Goal: Information Seeking & Learning: Learn about a topic

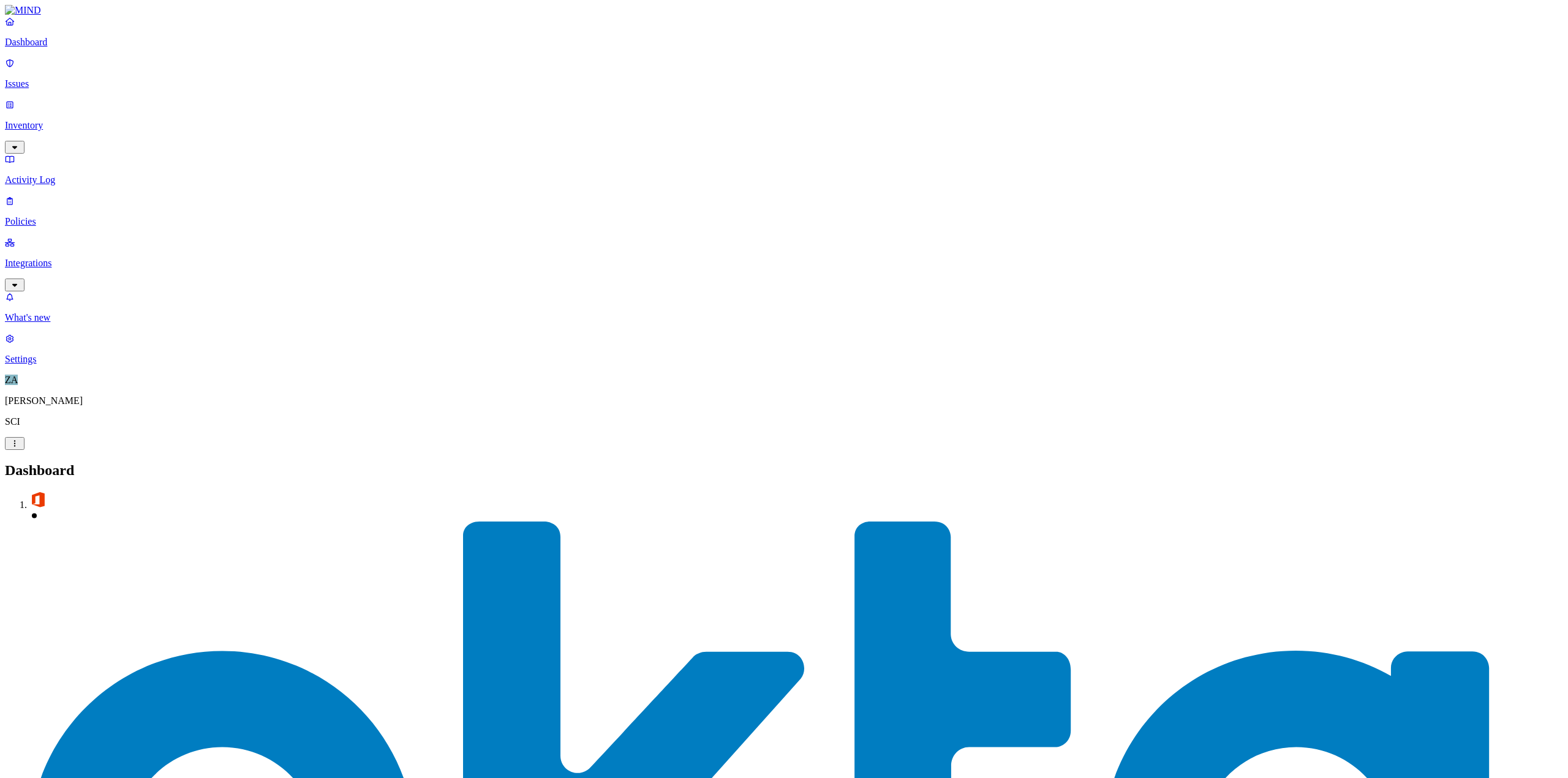
click at [50, 79] on p "Issues" at bounding box center [784, 84] width 1558 height 11
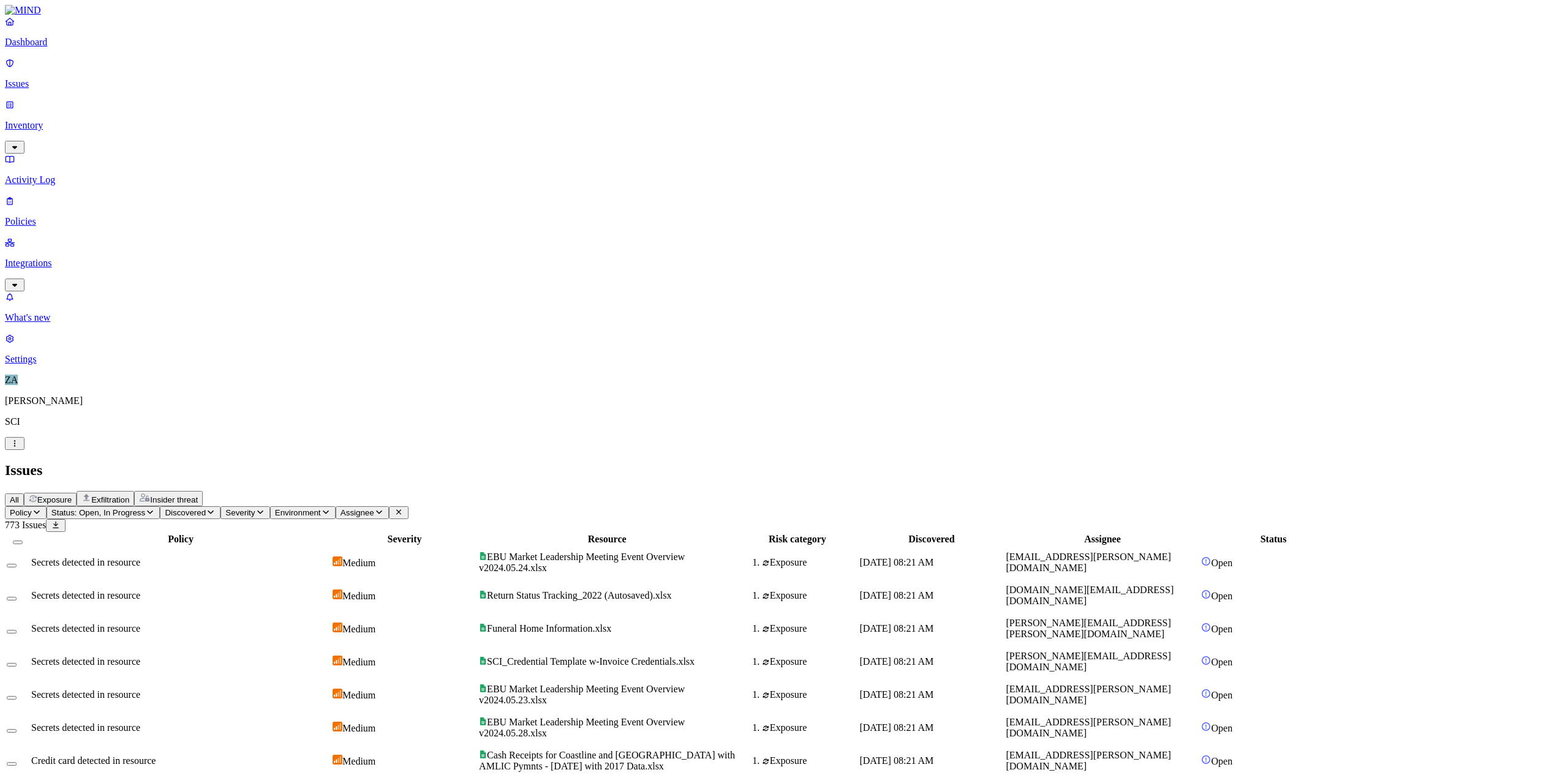
click at [51, 120] on p "Inventory" at bounding box center [784, 126] width 1558 height 11
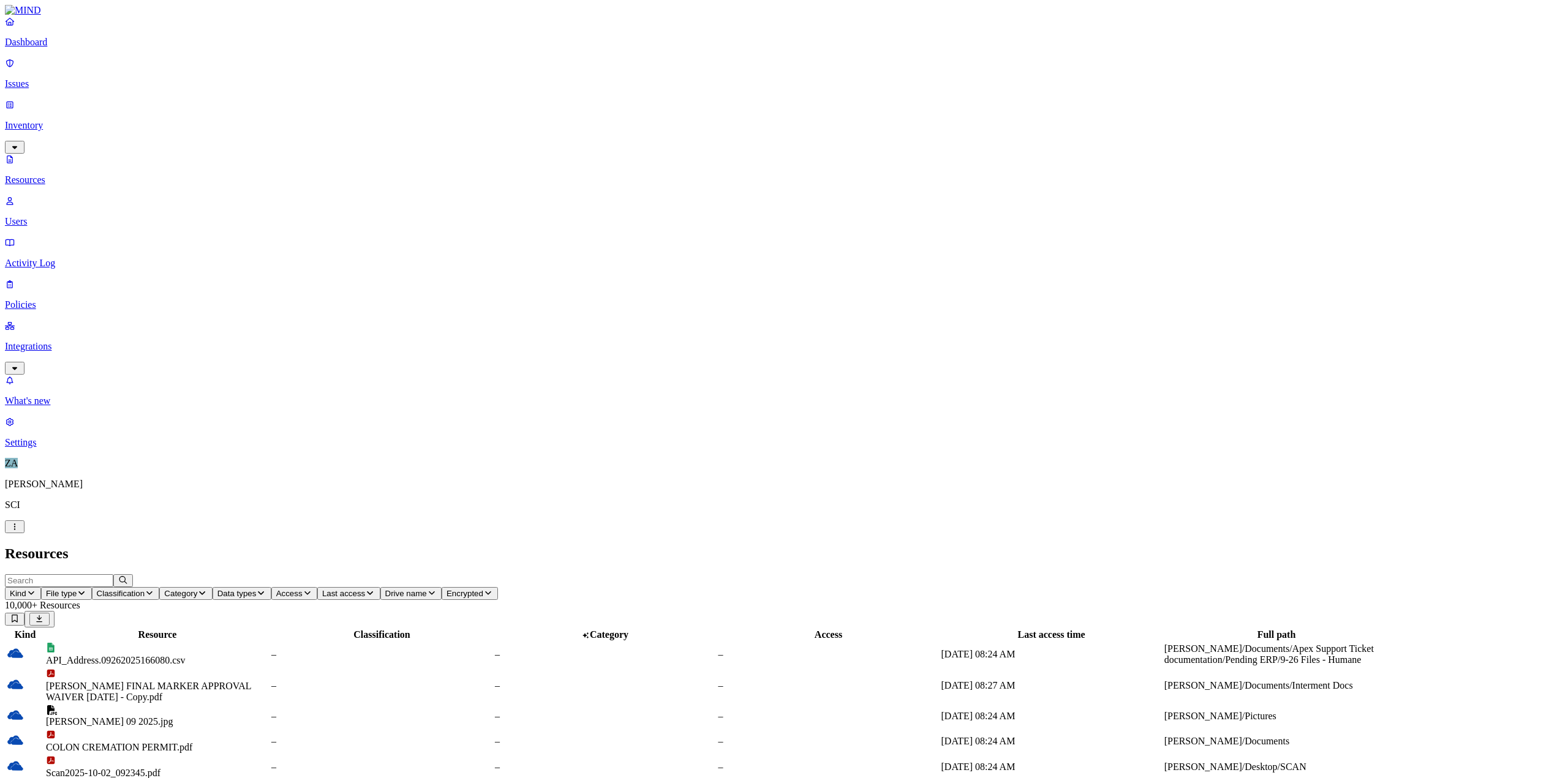
click at [49, 48] on p "Dashboard" at bounding box center [784, 42] width 1558 height 11
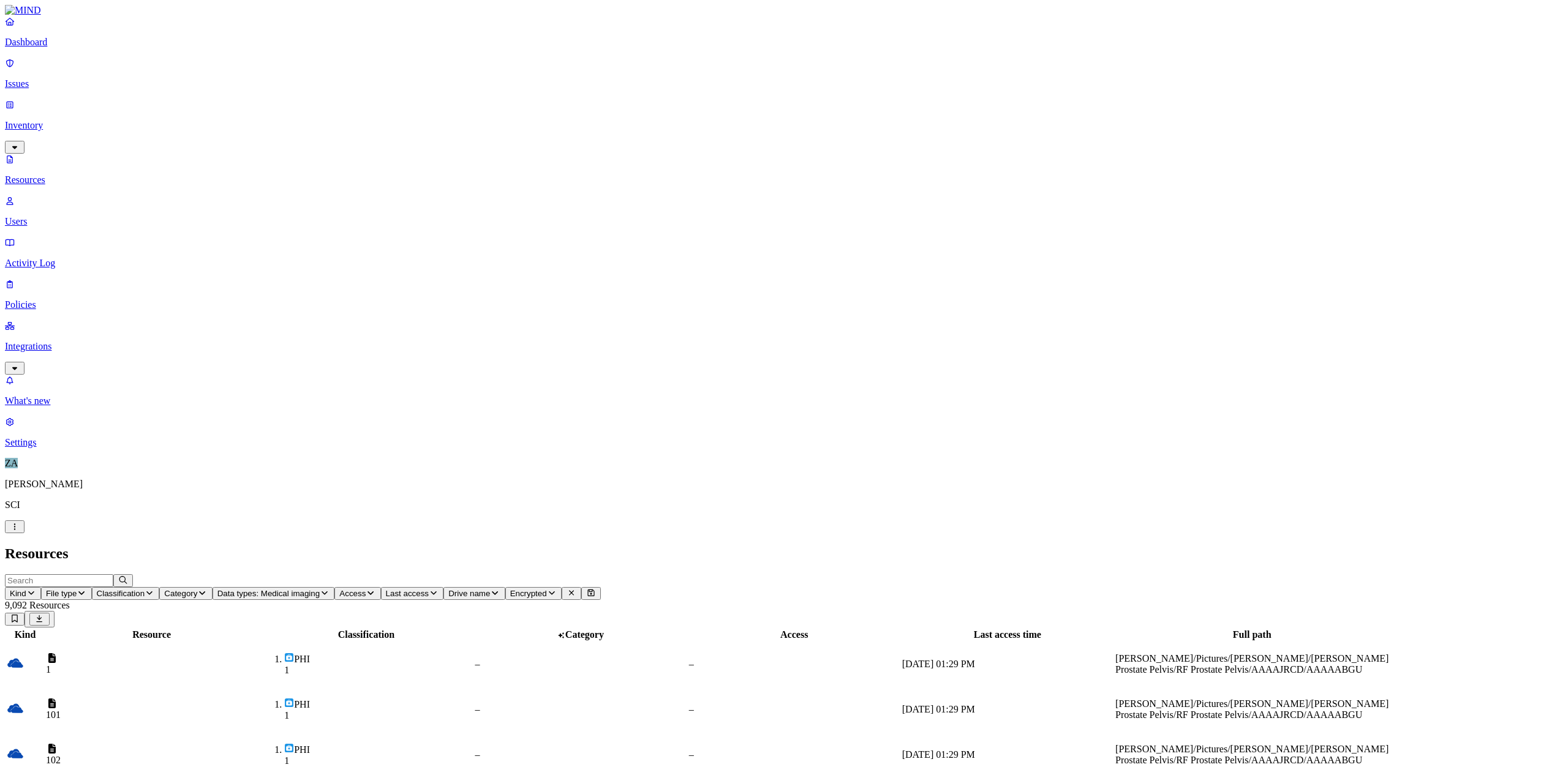
scroll to position [74, 0]
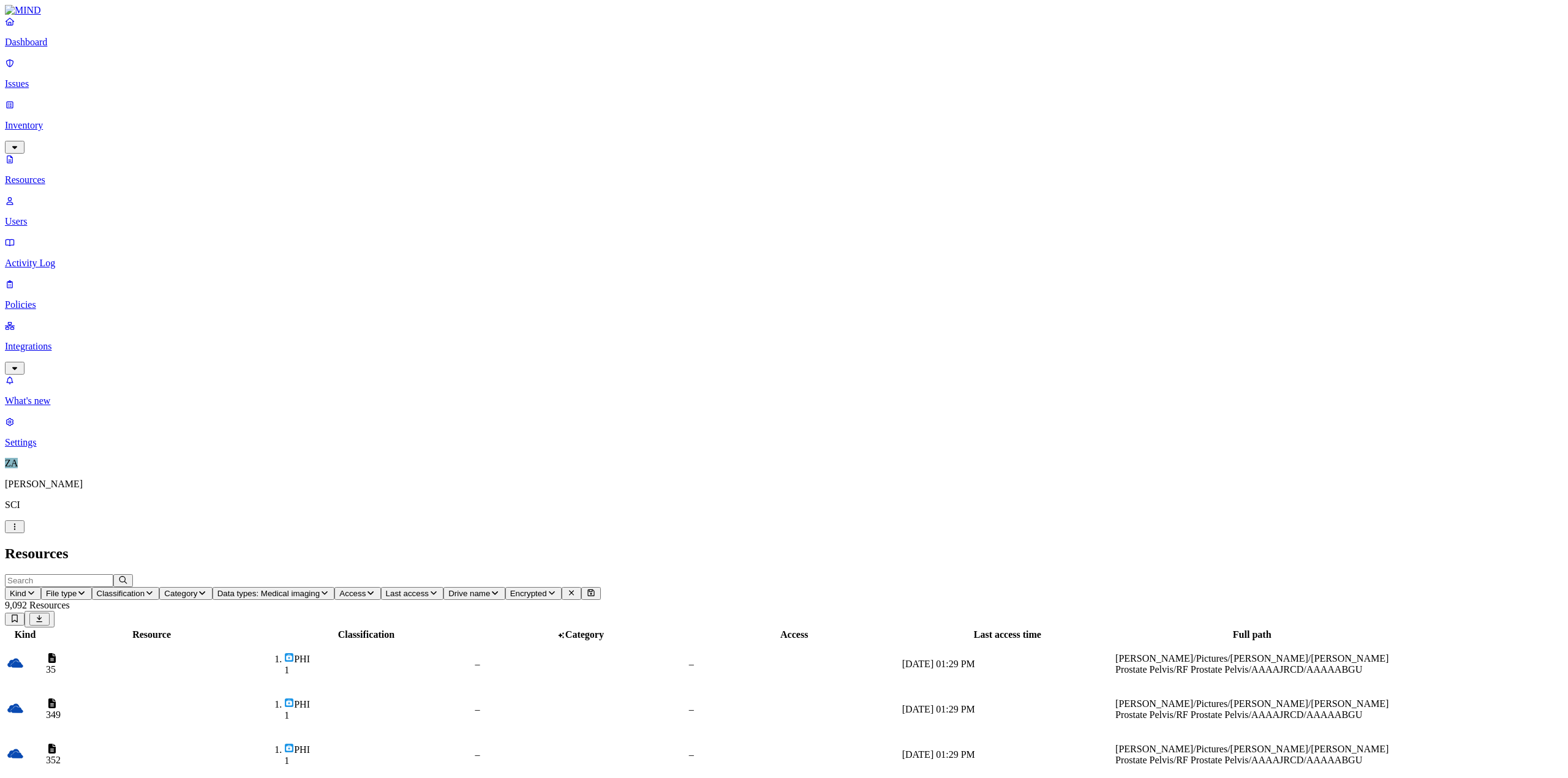
click at [79, 48] on p "Dashboard" at bounding box center [784, 42] width 1558 height 11
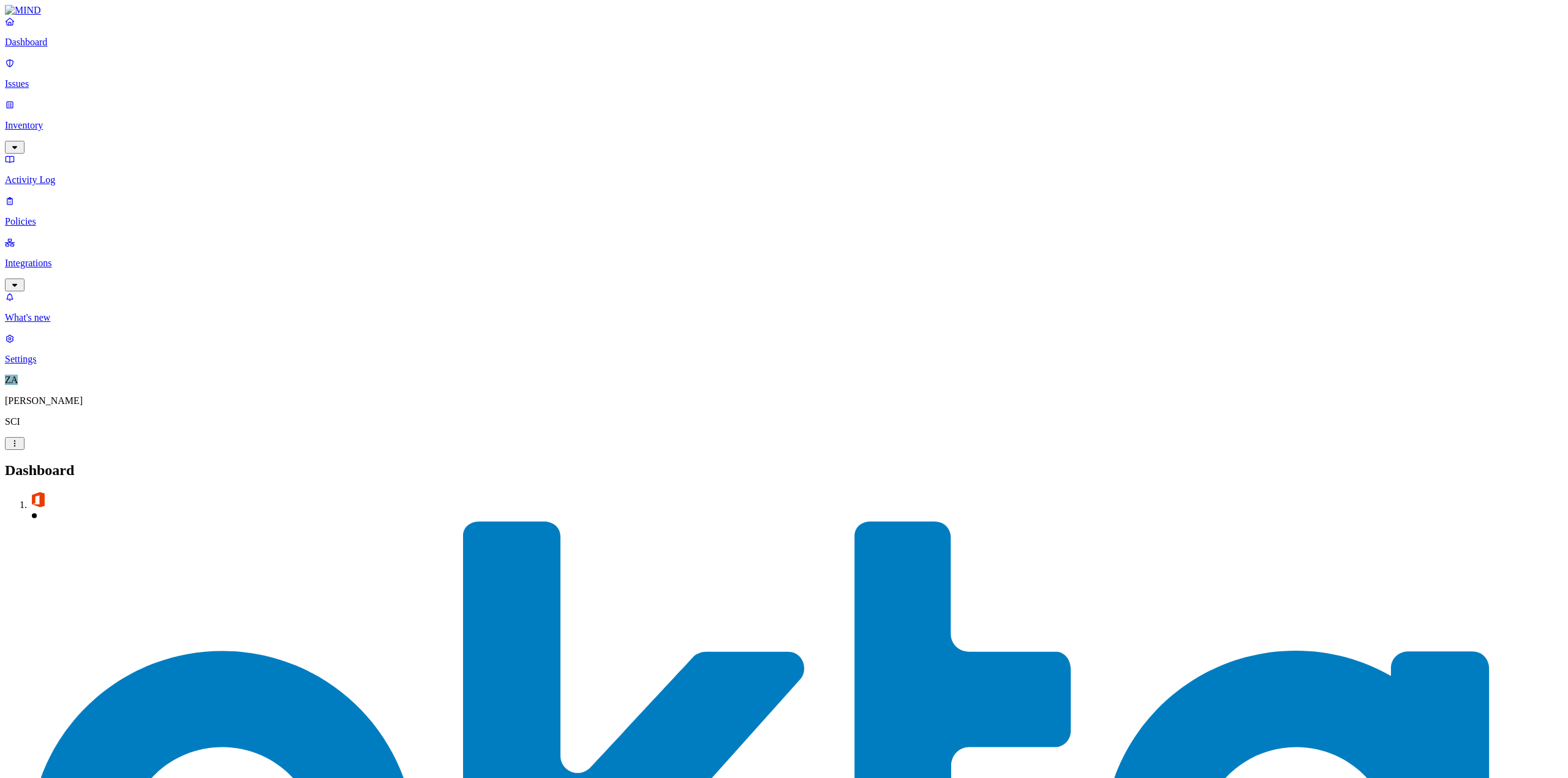
click at [43, 79] on p "Issues" at bounding box center [784, 84] width 1558 height 11
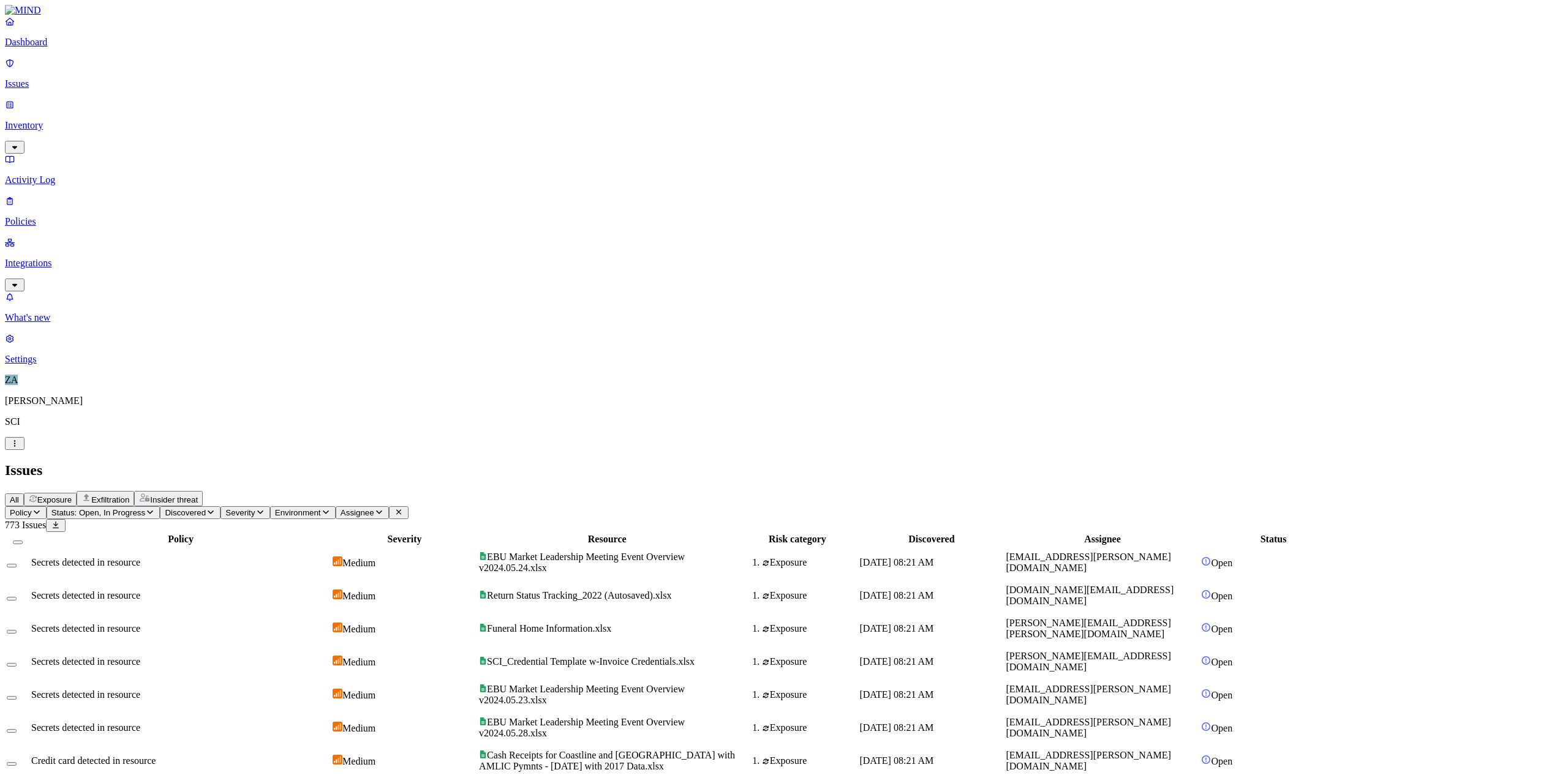
click at [140, 624] on span "Secrets detected in resource" at bounding box center [86, 629] width 109 height 10
click at [686, 656] on span "SCI_Credential Template w-Invoice Credentials.xlsx" at bounding box center [590, 661] width 208 height 10
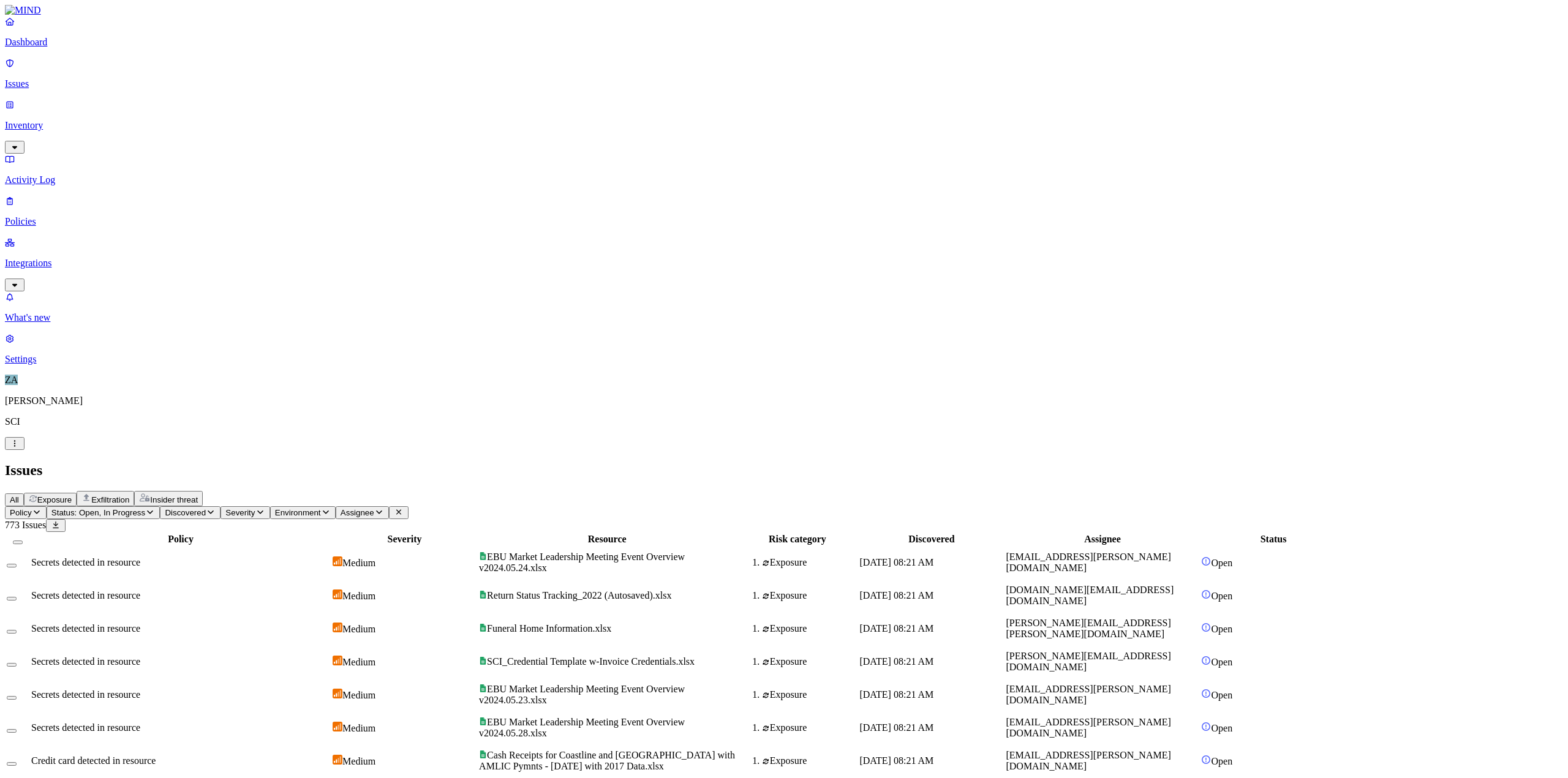
click at [64, 48] on p "Dashboard" at bounding box center [784, 42] width 1558 height 11
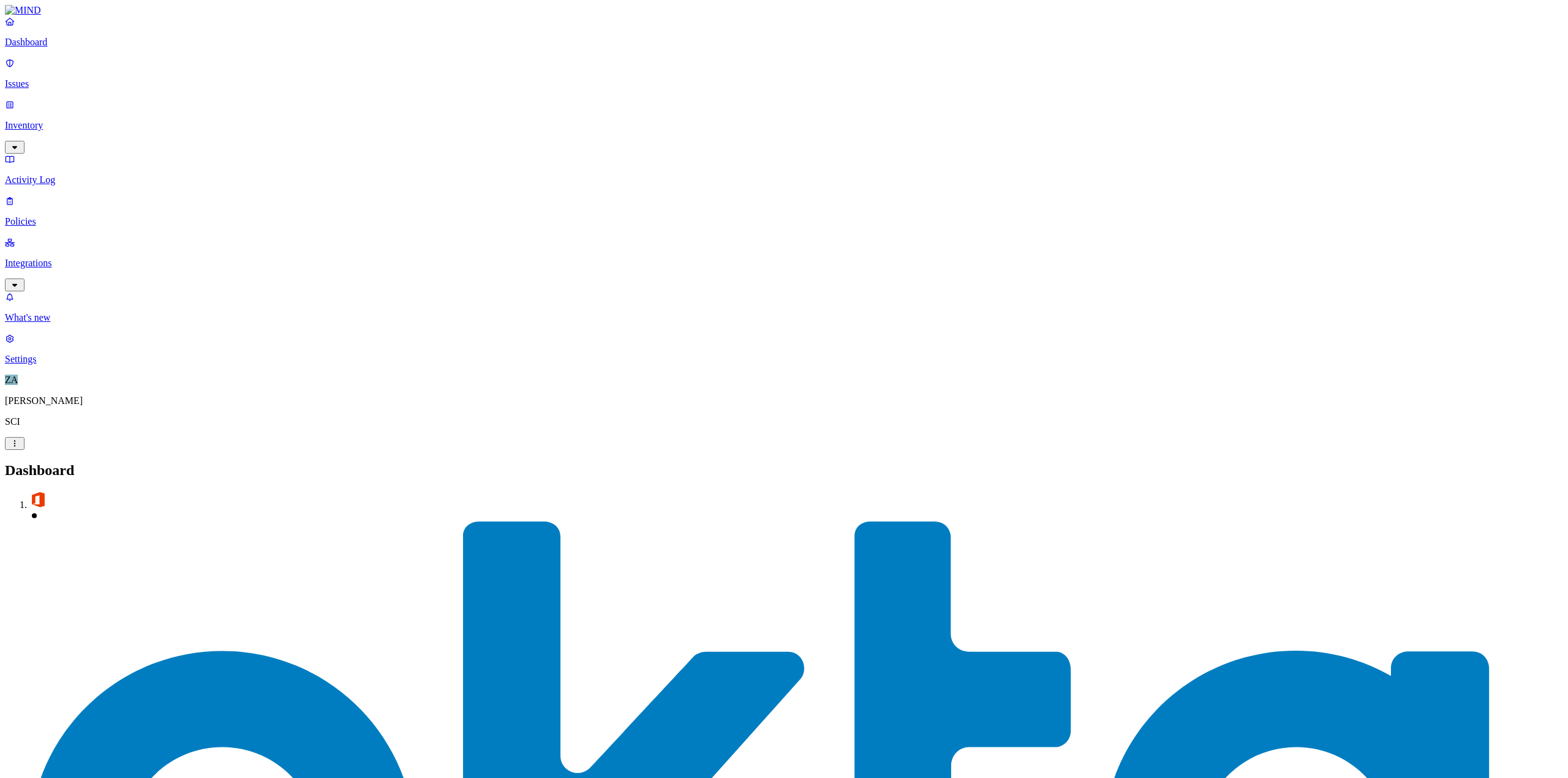
drag, startPoint x: 311, startPoint y: 124, endPoint x: 300, endPoint y: 100, distance: 26.4
click at [38, 81] on p "Issues" at bounding box center [784, 84] width 1558 height 11
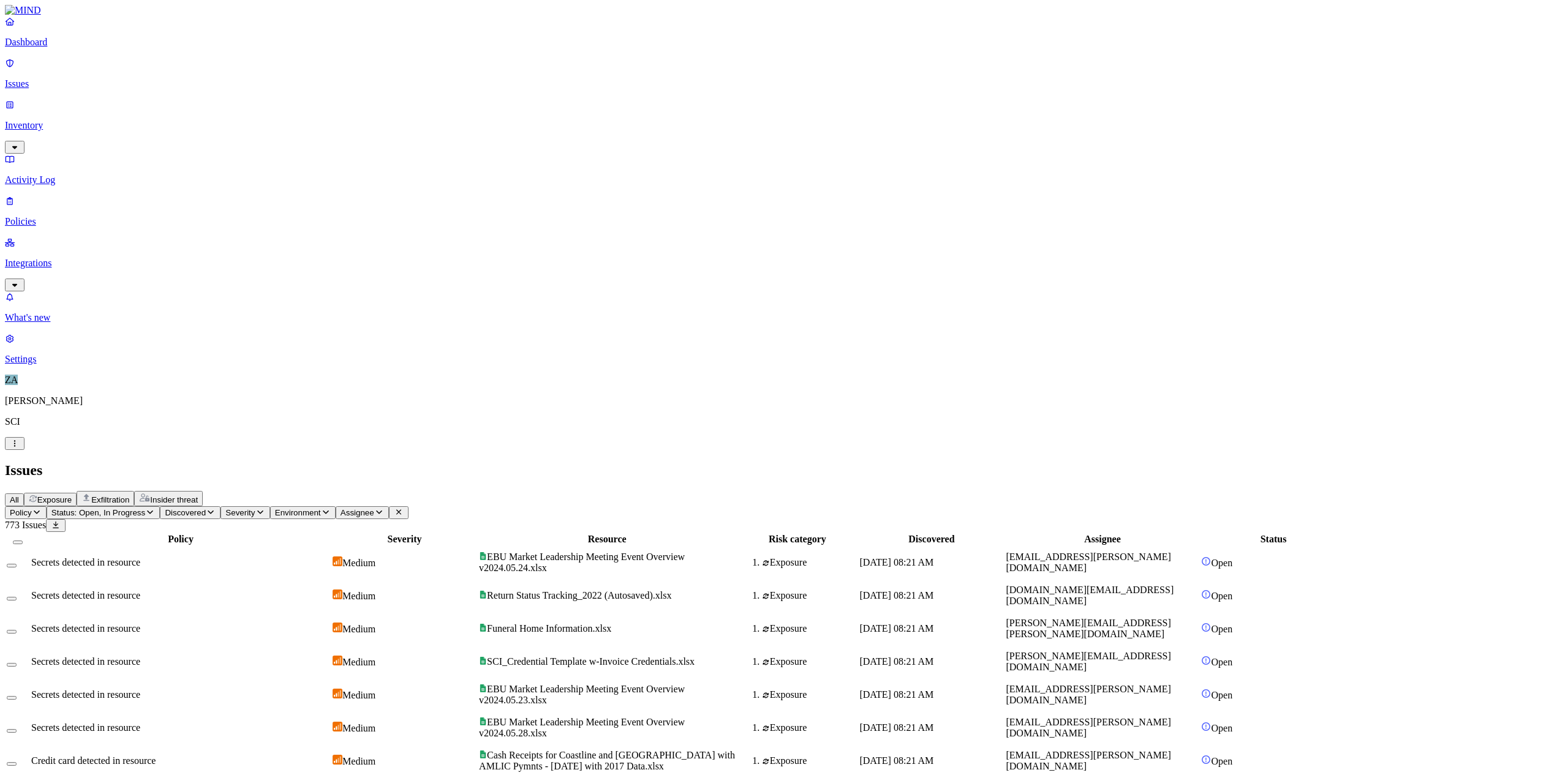
click at [685, 552] on span "EBU Market Leadership Meeting Event Overview v2024.05.24.xlsx" at bounding box center [582, 562] width 206 height 22
click at [671, 590] on span "Return Status Tracking_2022 (Autosaved).xlsx" at bounding box center [579, 595] width 184 height 10
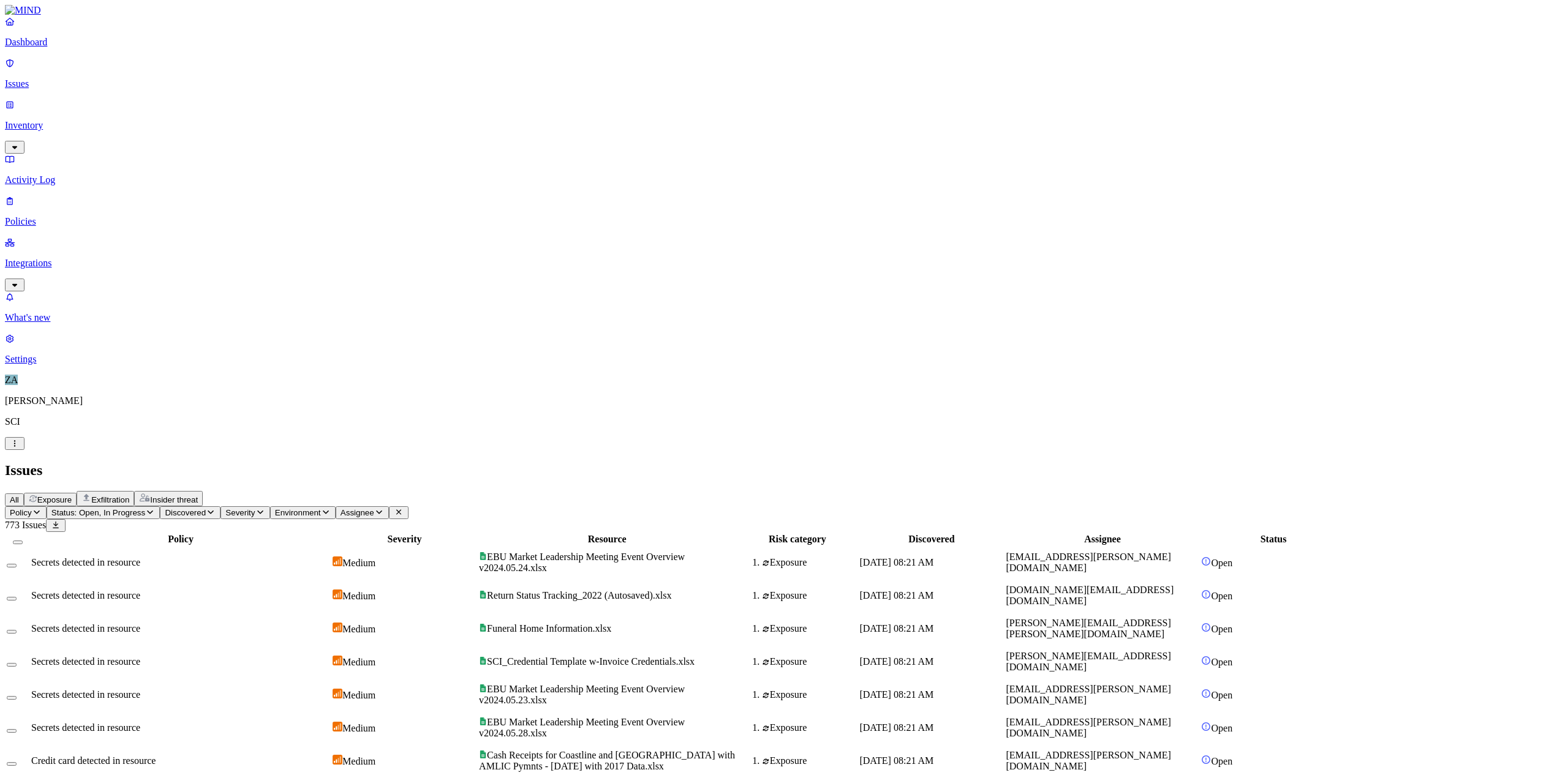
click at [675, 656] on span "SCI_Credential Template w-Invoice Credentials.xlsx" at bounding box center [590, 661] width 208 height 10
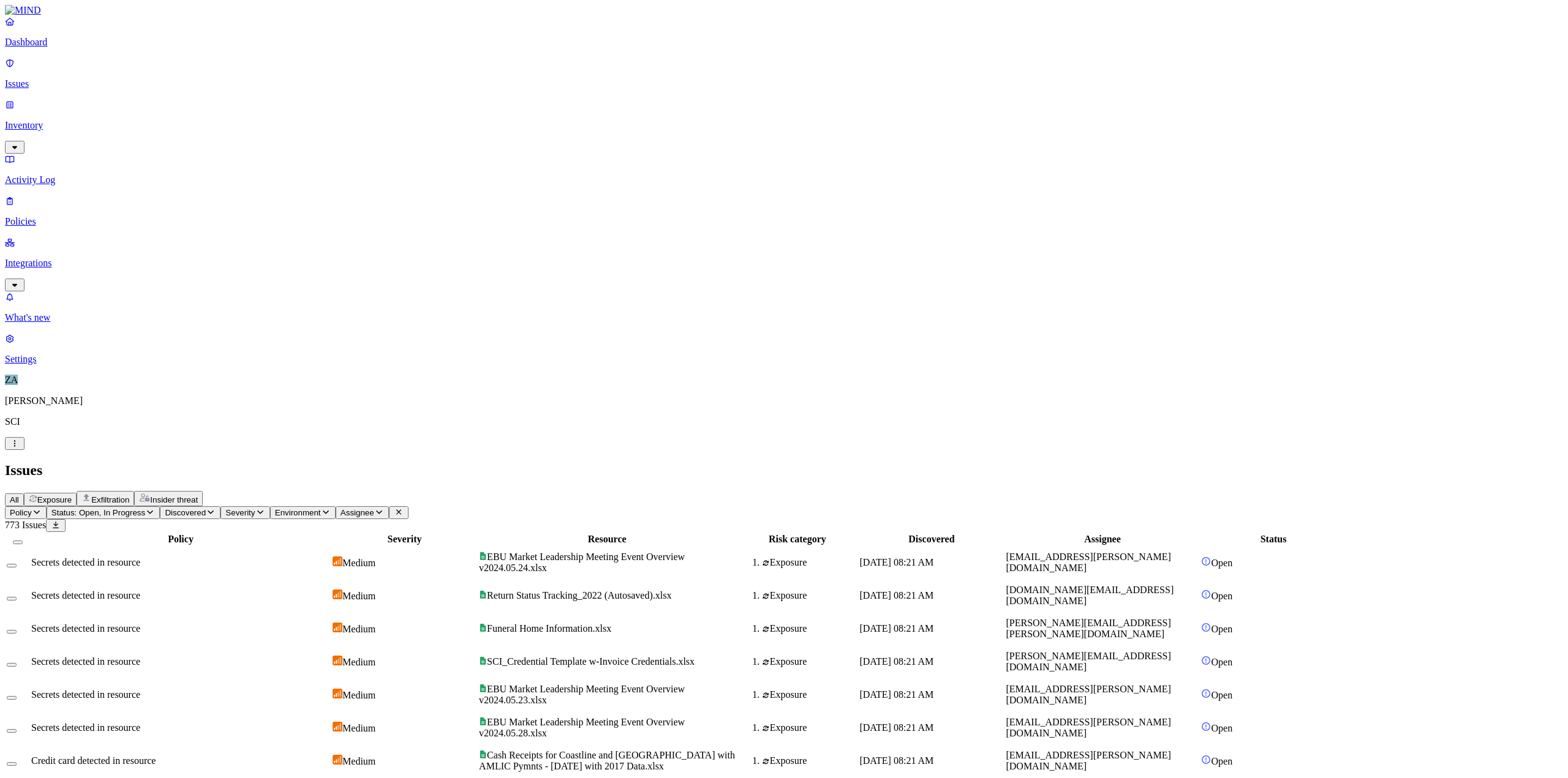
click at [455, 462] on h2 "Issues" at bounding box center [784, 471] width 1558 height 17
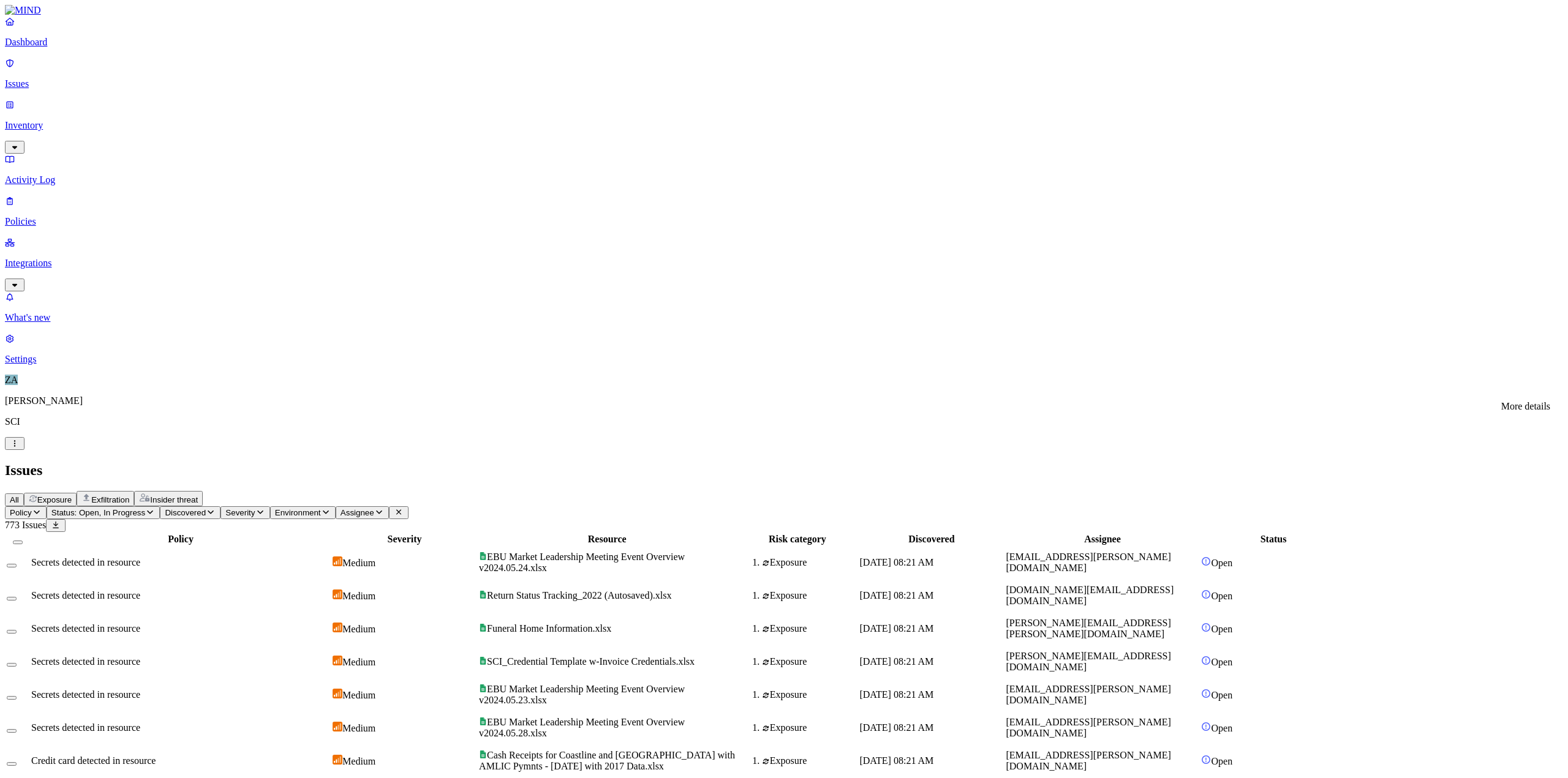
drag, startPoint x: 877, startPoint y: 100, endPoint x: 951, endPoint y: 103, distance: 74.1
click at [809, 545] on div at bounding box center [681, 545] width 256 height 0
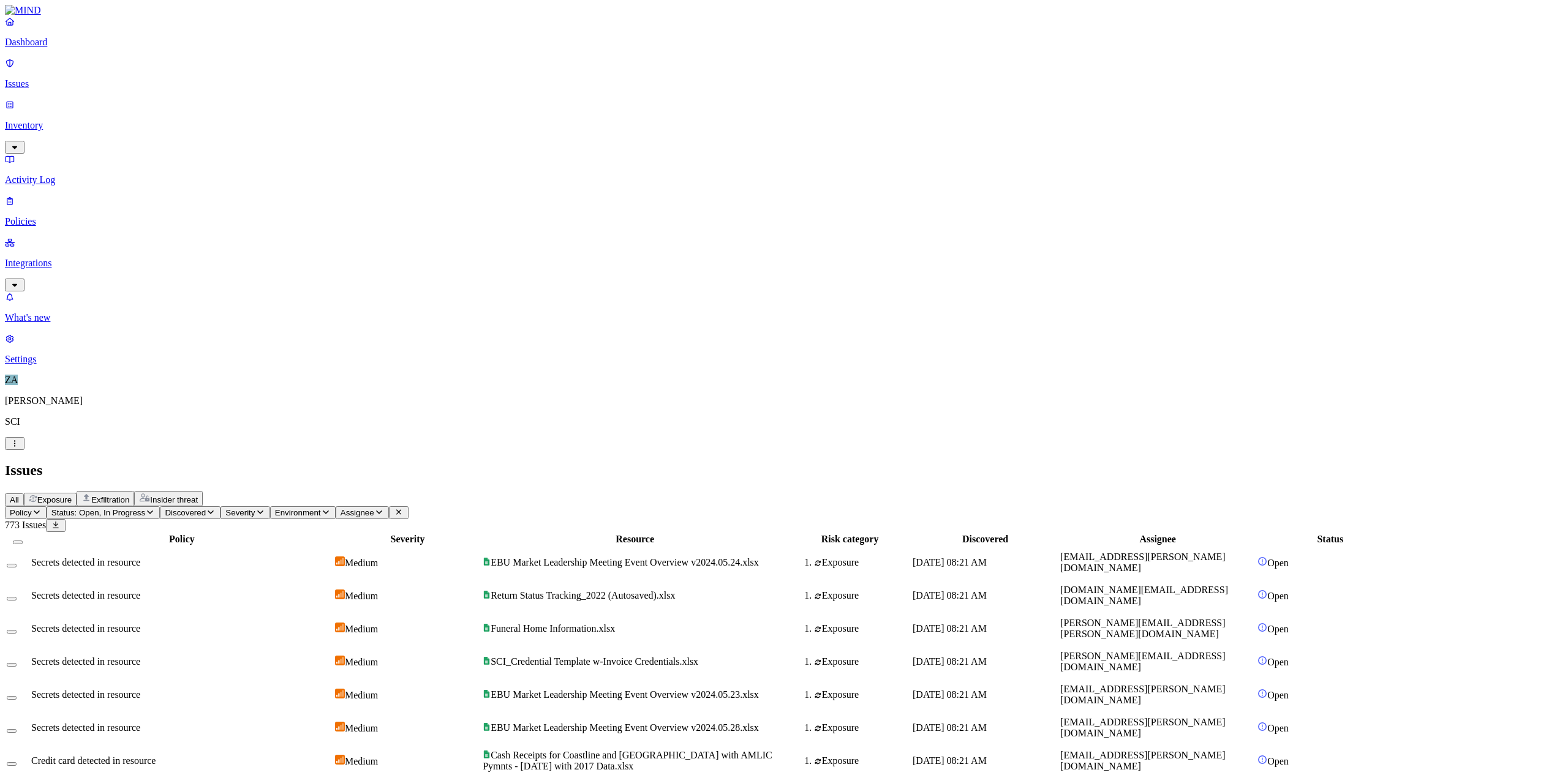
drag, startPoint x: 630, startPoint y: 97, endPoint x: 563, endPoint y: 102, distance: 67.2
click at [413, 545] on div at bounding box center [341, 545] width 145 height 0
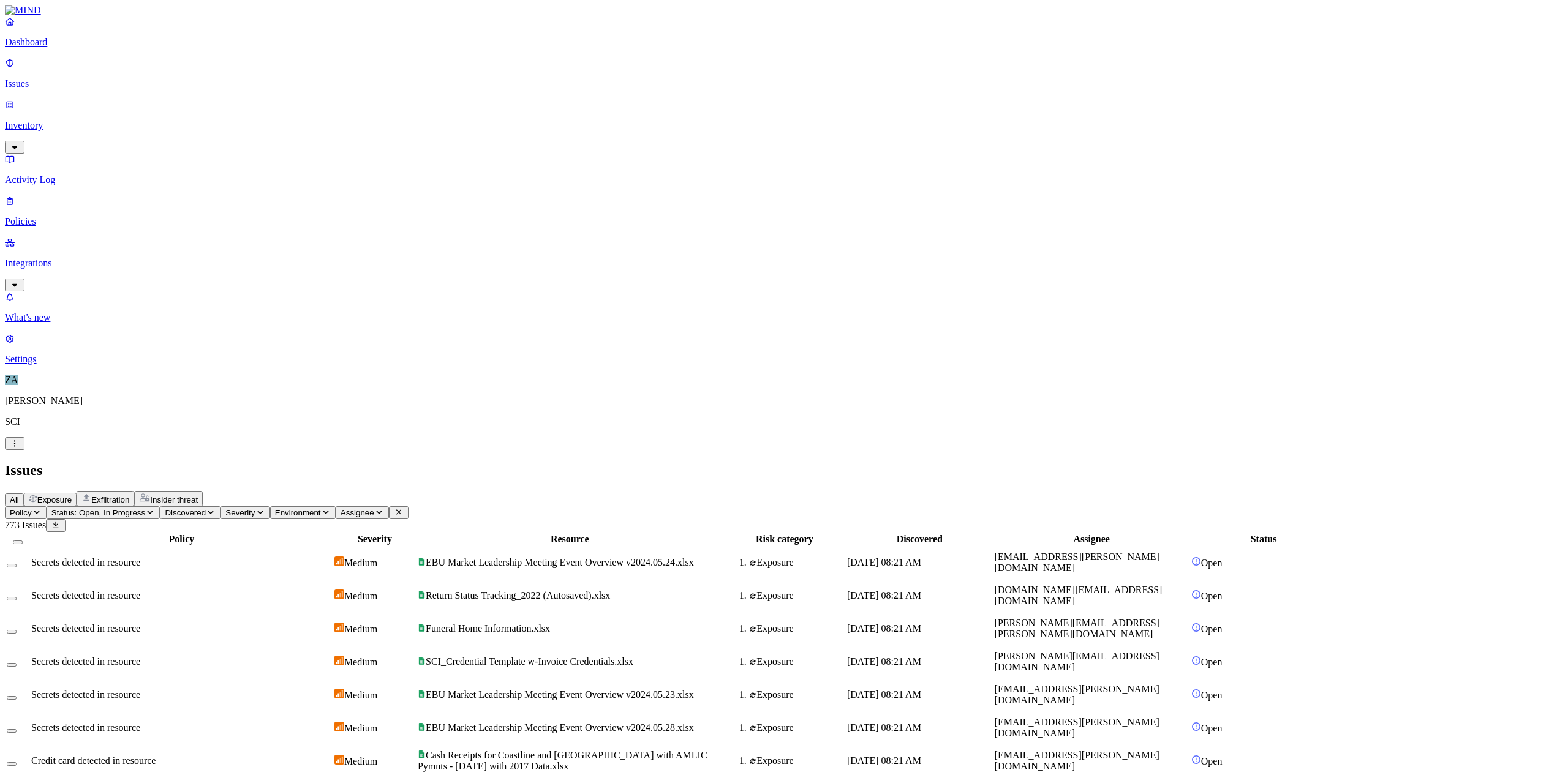
drag, startPoint x: 480, startPoint y: 98, endPoint x: 339, endPoint y: 108, distance: 141.4
click at [332, 533] on th "Policy" at bounding box center [181, 540] width 302 height 13
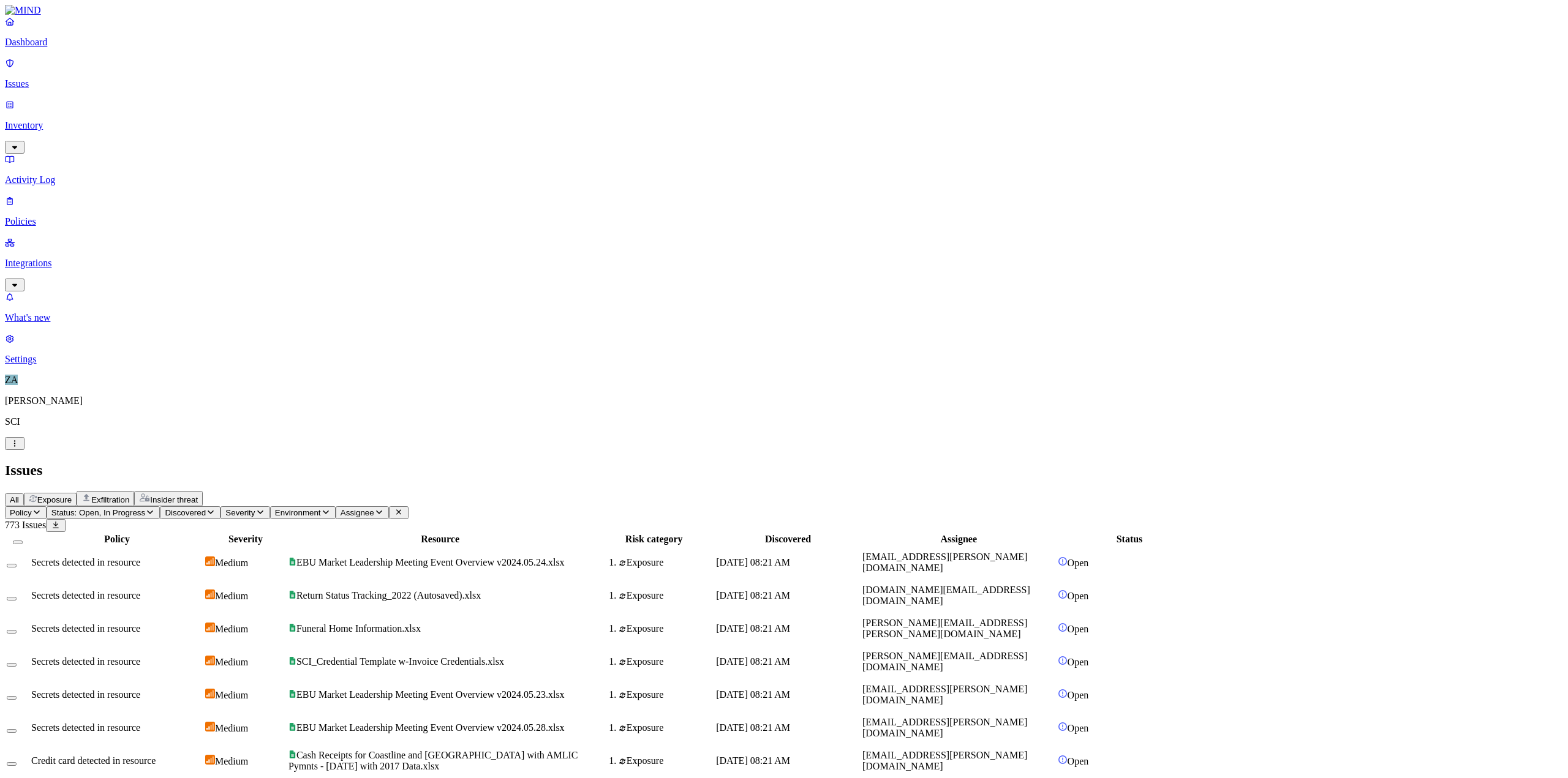
drag, startPoint x: 732, startPoint y: 100, endPoint x: 808, endPoint y: 104, distance: 76.1
click at [668, 545] on div at bounding box center [517, 545] width 303 height 0
drag, startPoint x: 733, startPoint y: 99, endPoint x: 809, endPoint y: 98, distance: 76.0
click at [667, 545] on div at bounding box center [515, 545] width 303 height 0
drag, startPoint x: 735, startPoint y: 99, endPoint x: 809, endPoint y: 95, distance: 74.1
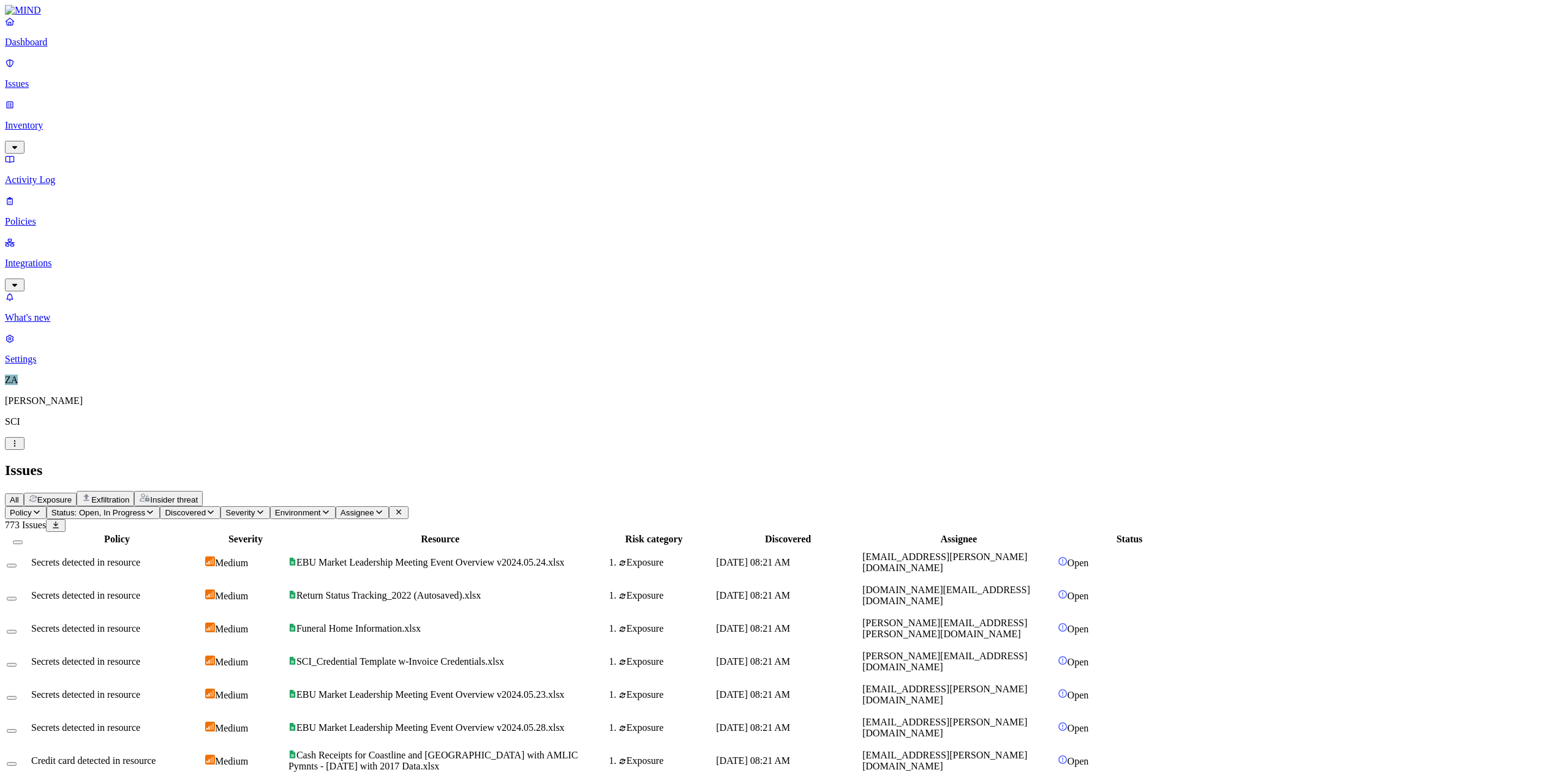
click at [666, 545] on div at bounding box center [515, 545] width 303 height 0
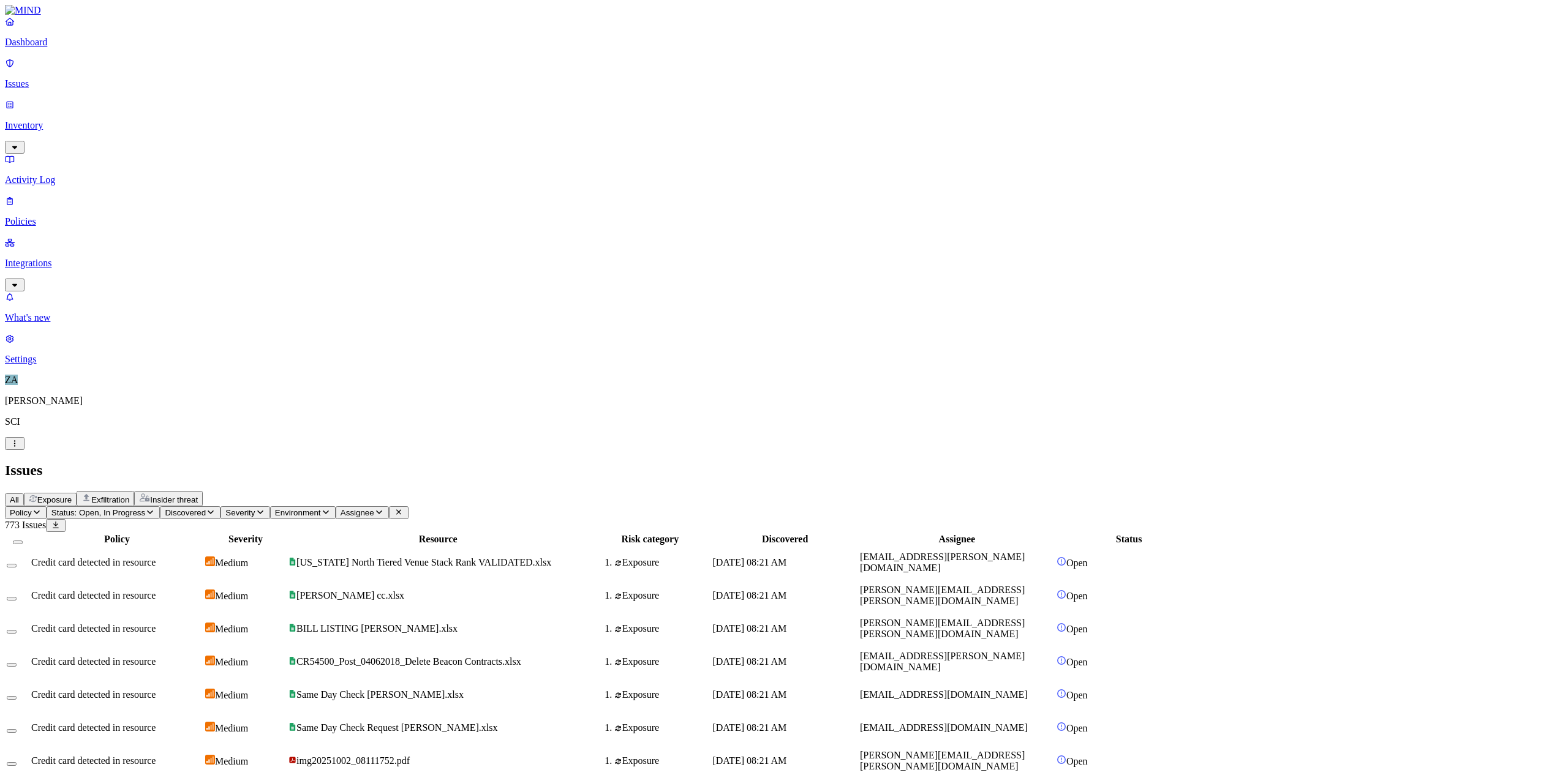
click at [410, 756] on span "img20251002_08111752.pdf" at bounding box center [353, 761] width 113 height 10
